Goal: Task Accomplishment & Management: Use online tool/utility

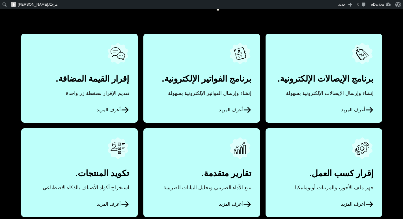
scroll to position [340, 0]
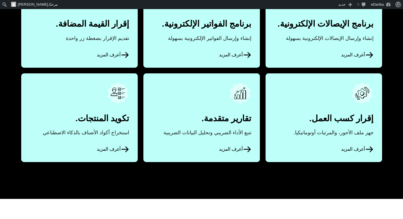
click at [372, 54] on icon at bounding box center [369, 54] width 7 height 5
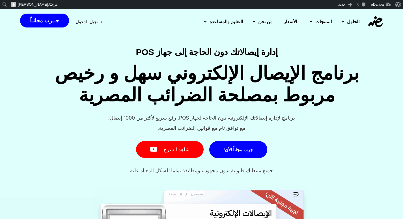
click at [96, 20] on span "تسجيل الدخول" at bounding box center [89, 22] width 26 height 4
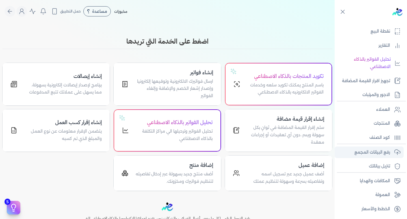
scroll to position [87, 0]
click at [370, 156] on link "رفع البيانات المجمع" at bounding box center [369, 152] width 69 height 12
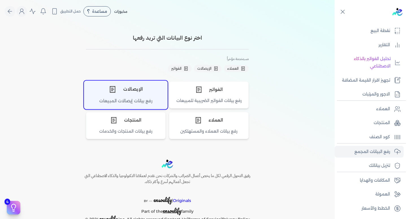
click at [135, 105] on div "رفع بيانات إيصالات المبيعات" at bounding box center [125, 103] width 83 height 11
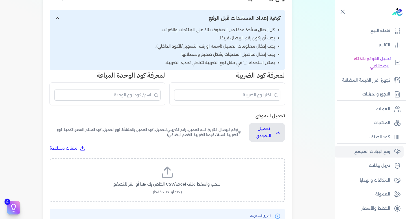
scroll to position [85, 0]
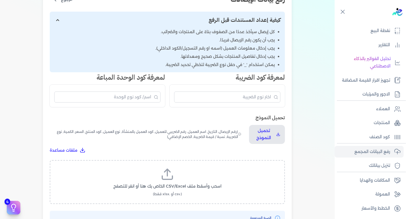
click at [57, 18] on input "إظهار/إخفاء التعليمات" at bounding box center [167, 20] width 235 height 17
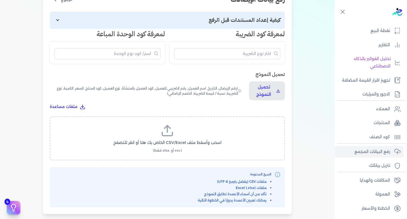
click at [59, 22] on input "إظهار/إخفاء التعليمات" at bounding box center [167, 20] width 235 height 17
checkbox input "true"
